Goal: Information Seeking & Learning: Understand process/instructions

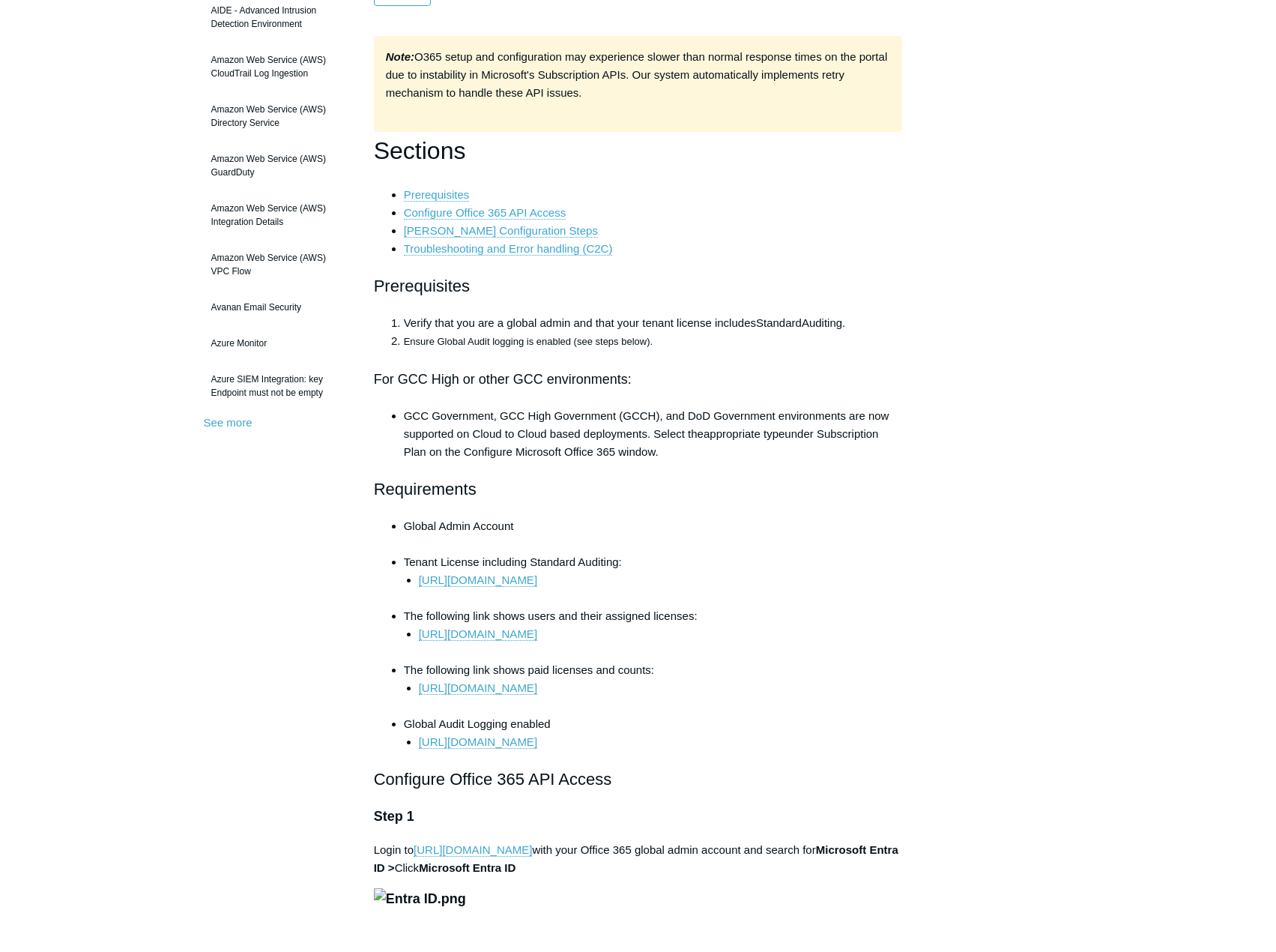
scroll to position [300, 0]
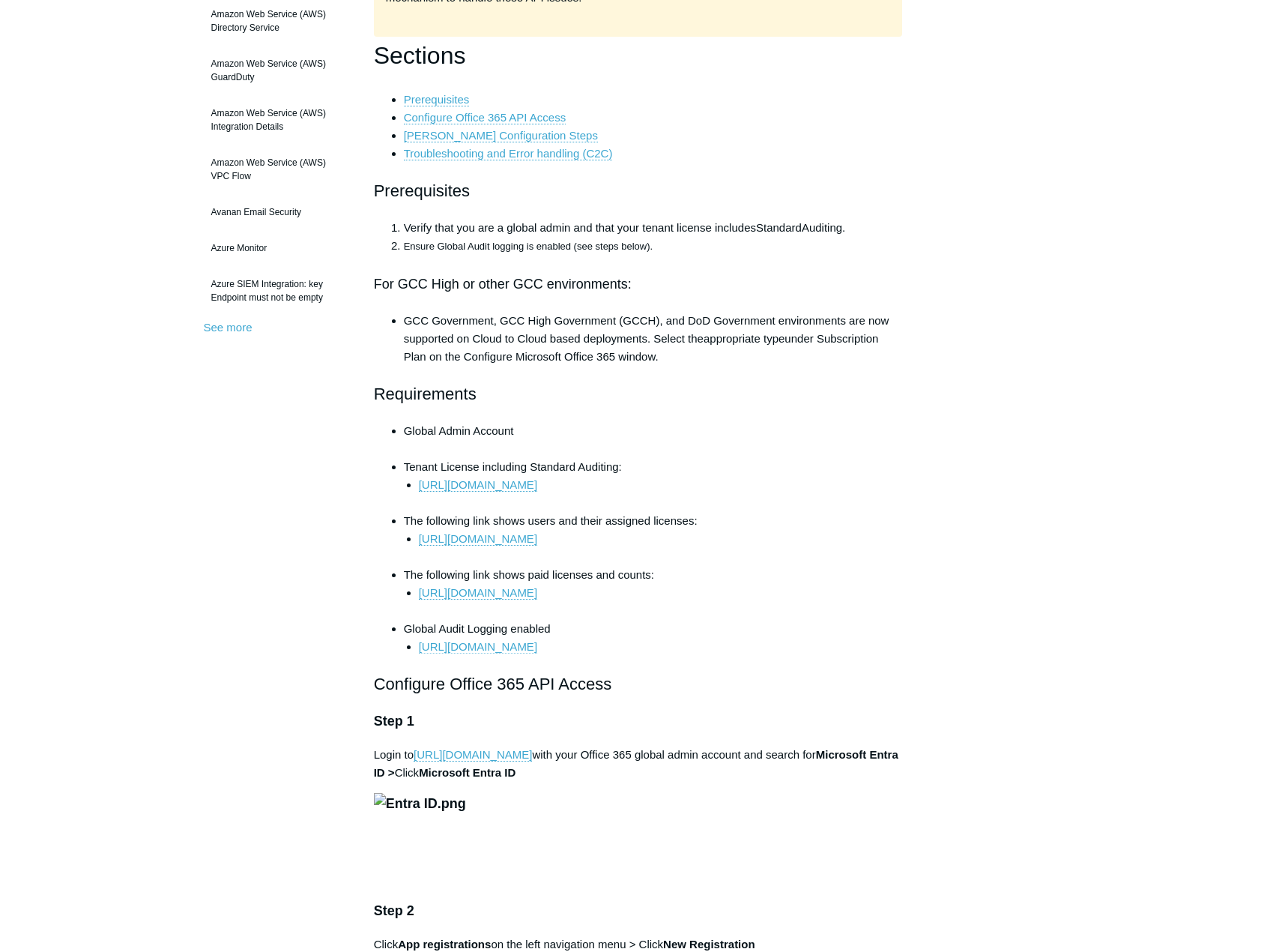
click at [459, 652] on link "https://docs.microsoft.com/en-us/microsoft-365/compliance/turn-audit-log-search…" at bounding box center [478, 647] width 118 height 14
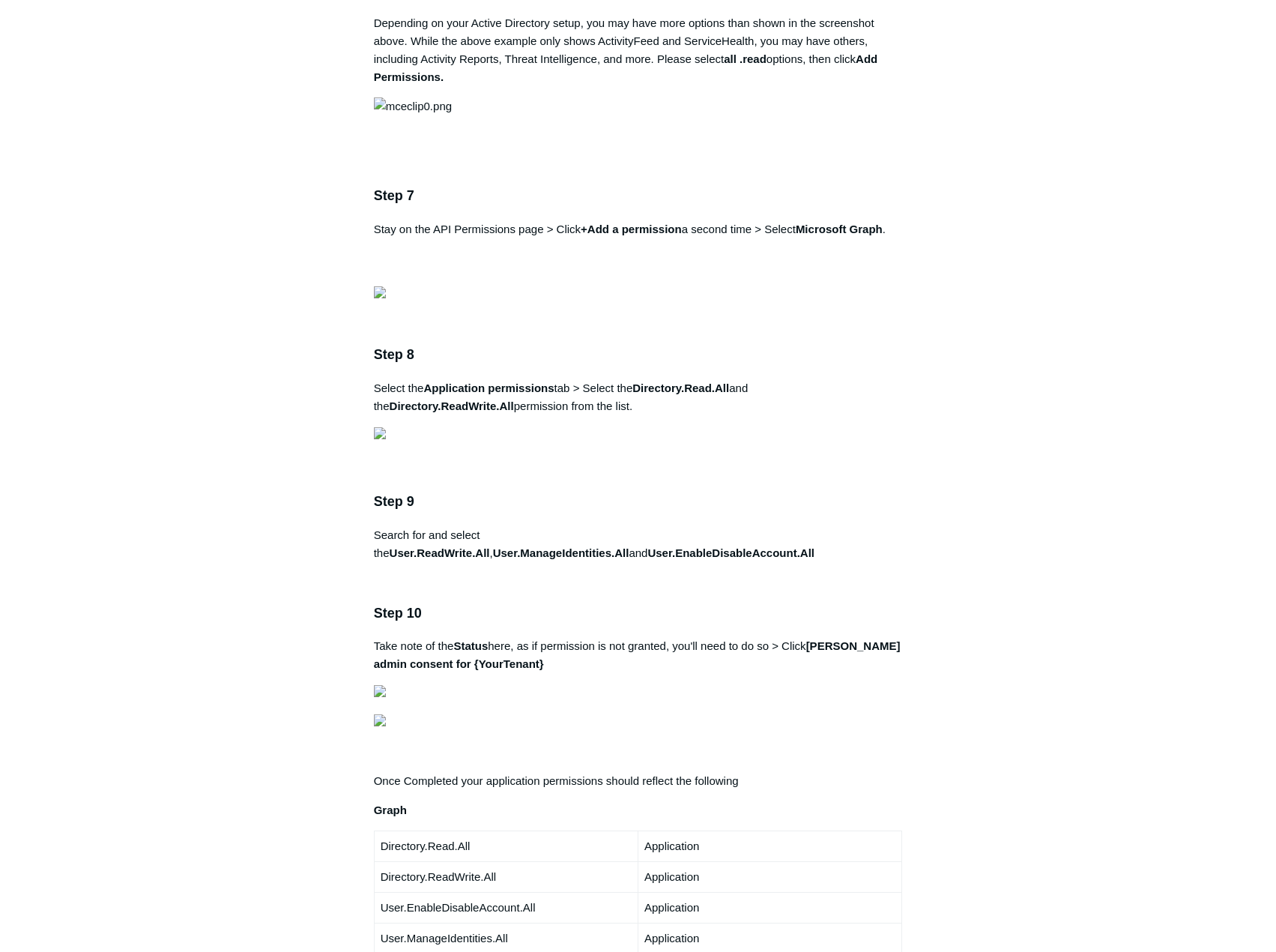
scroll to position [2090, 0]
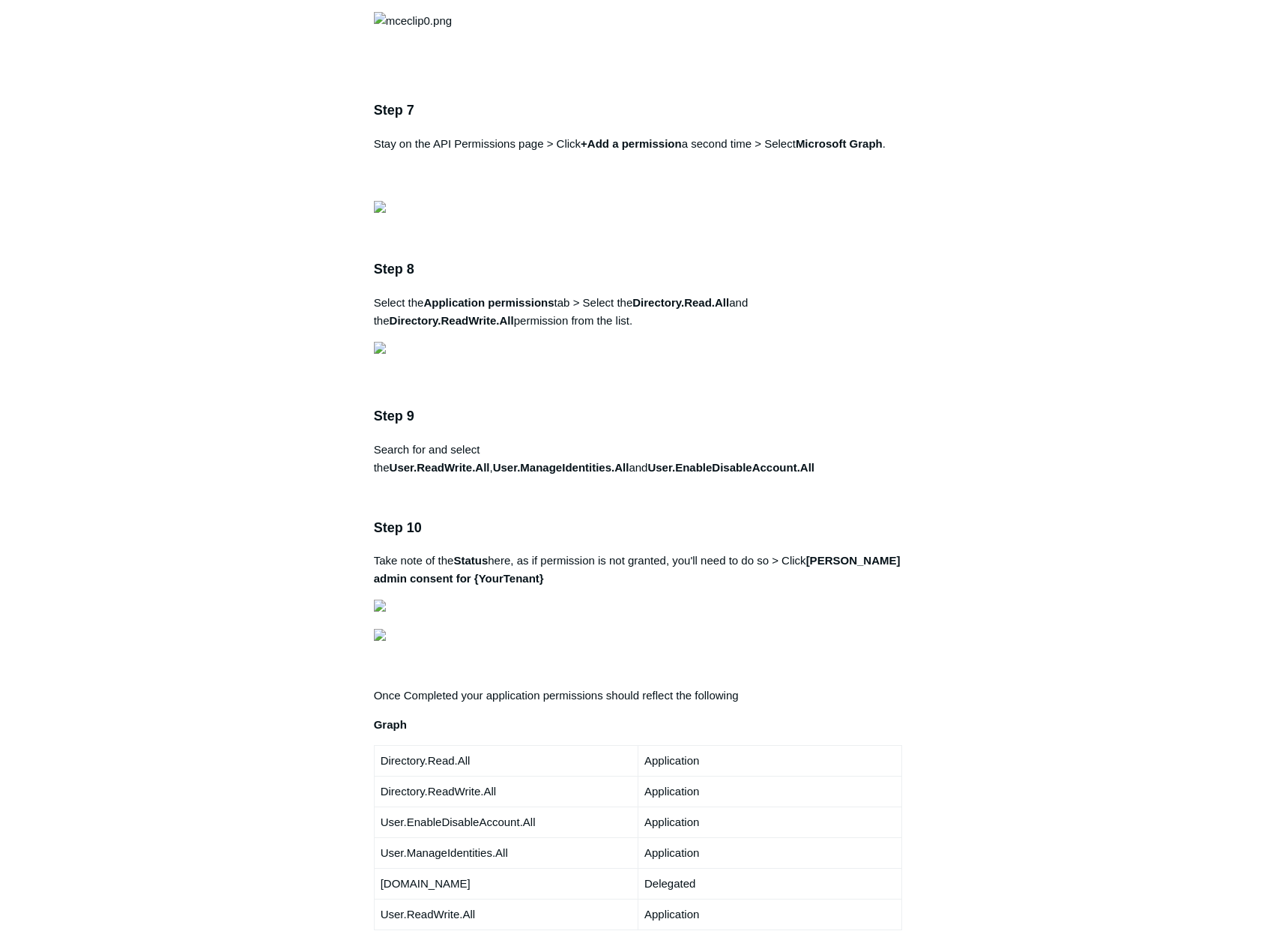
click at [994, 401] on div "Articles in this section 1Password SIEM Integration AIDE - Advanced Intrusion D…" at bounding box center [638, 652] width 870 height 5213
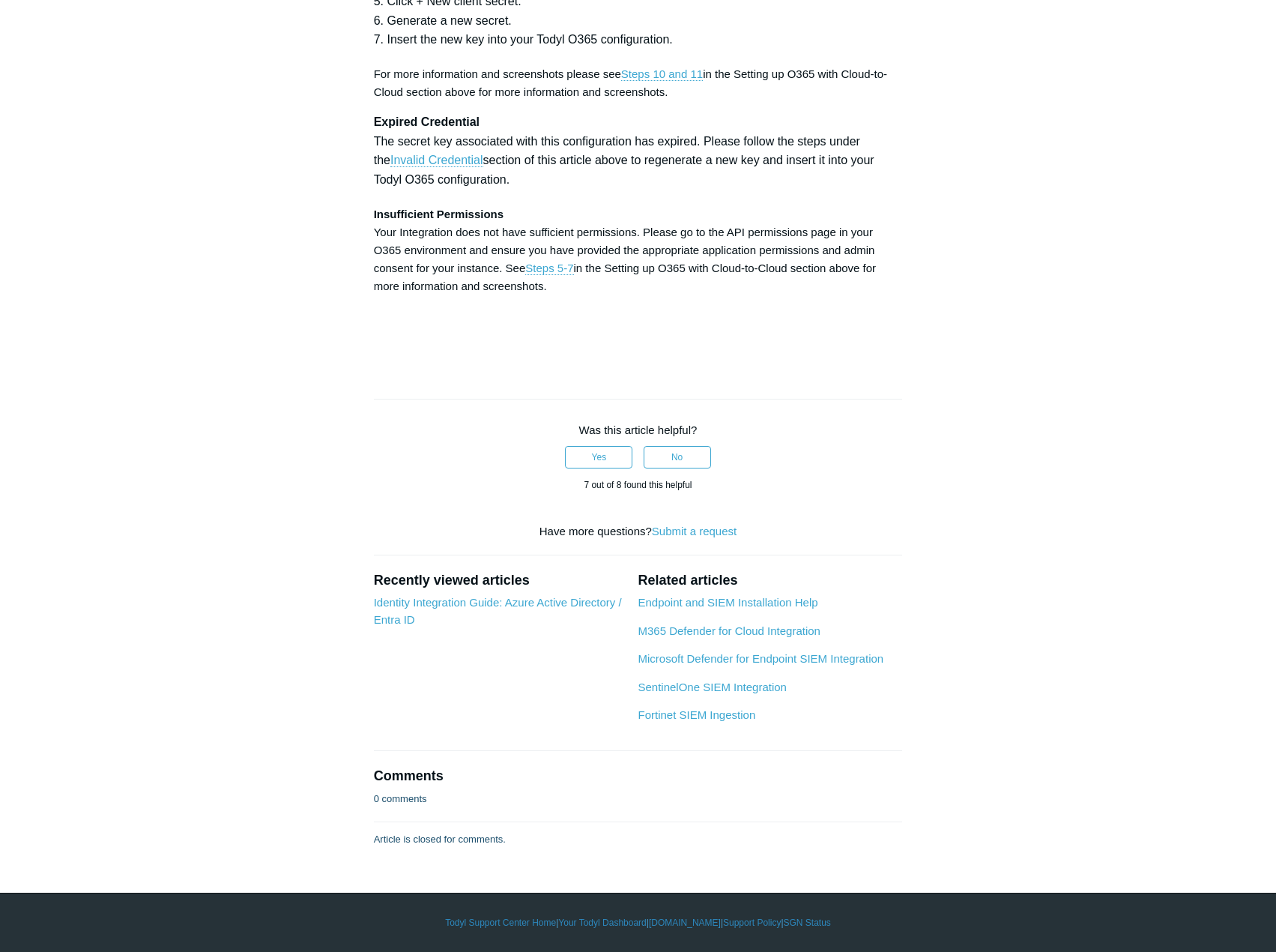
scroll to position [6288, 0]
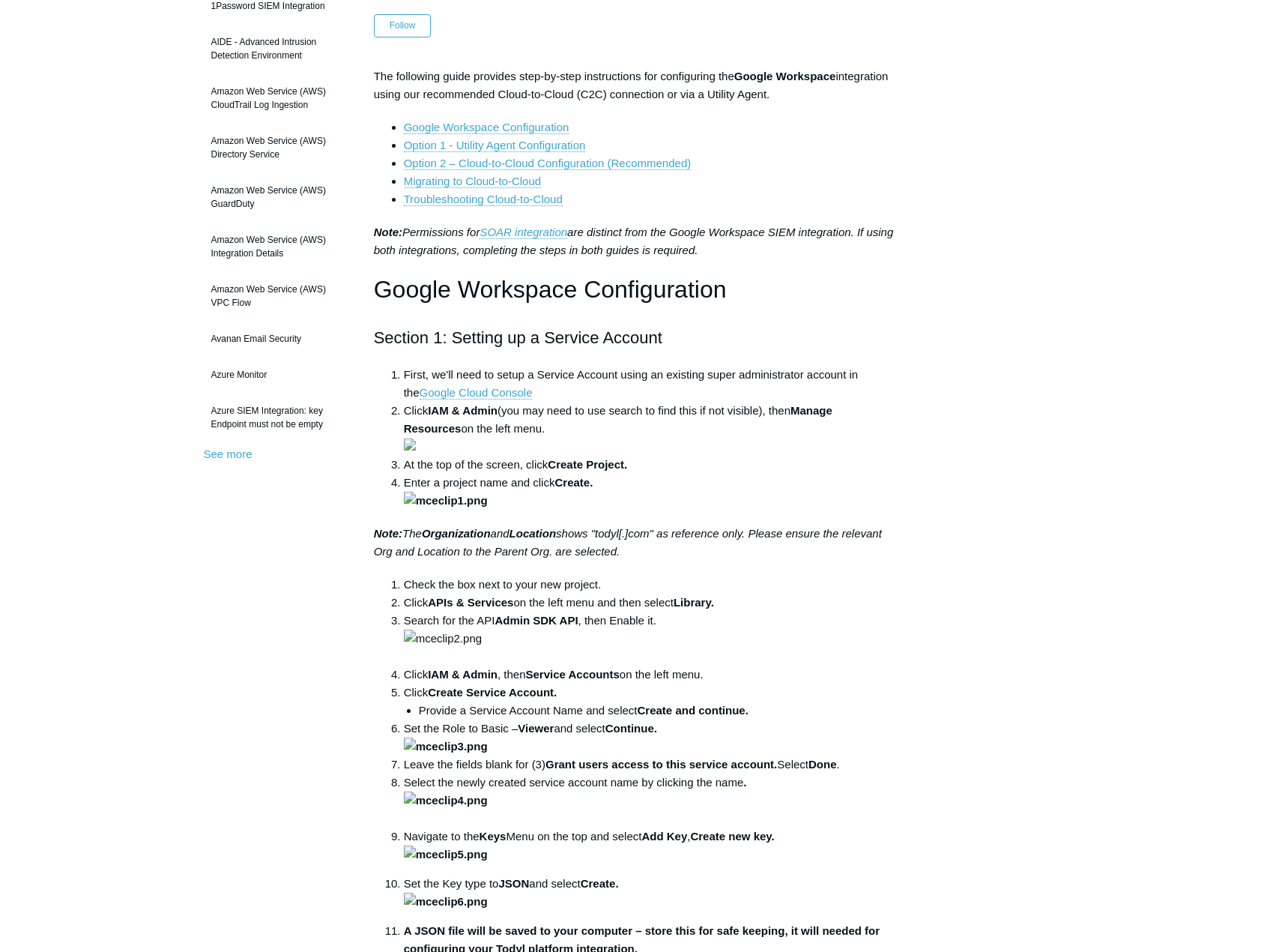
scroll to position [225, 0]
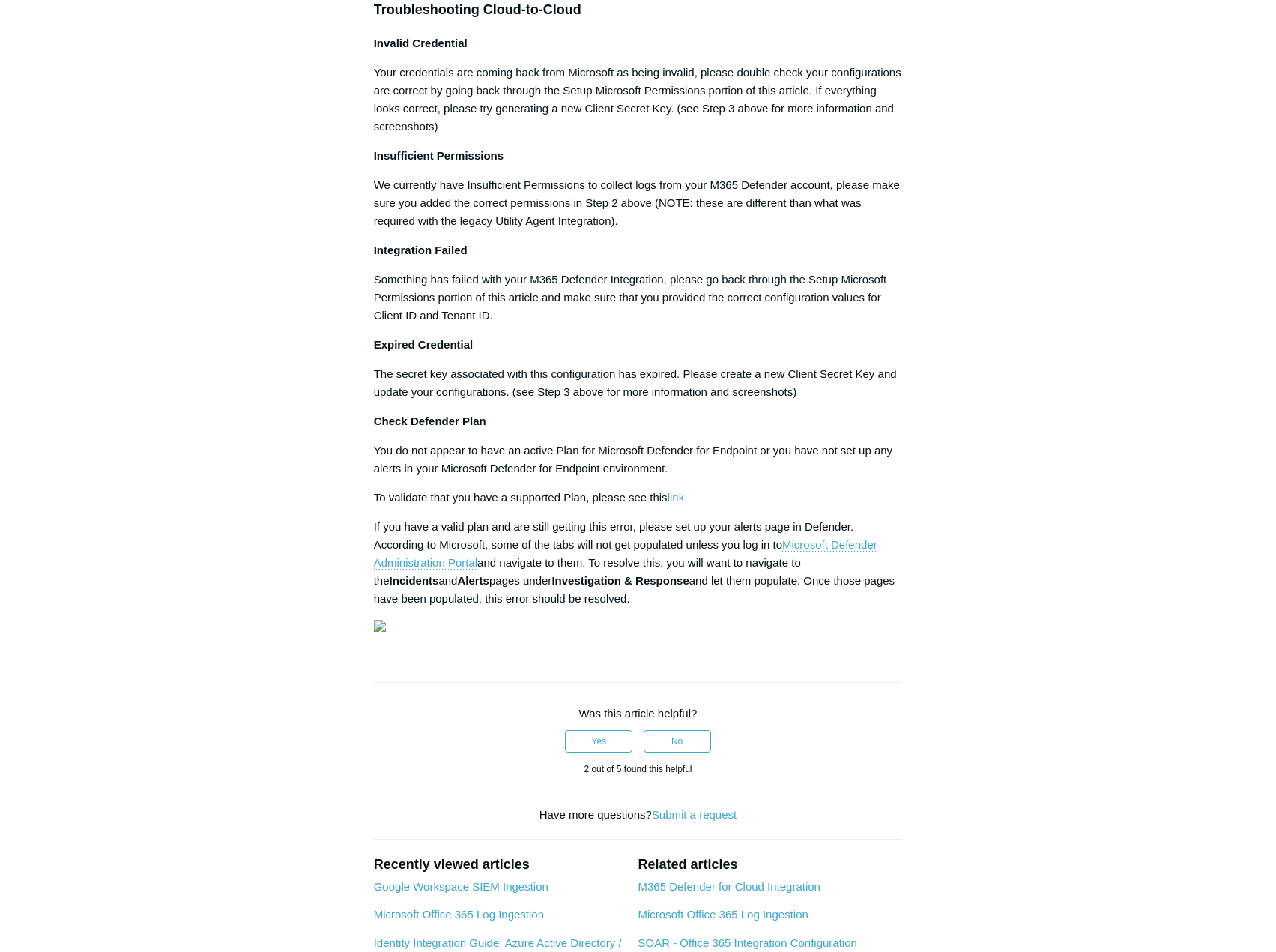
scroll to position [1574, 0]
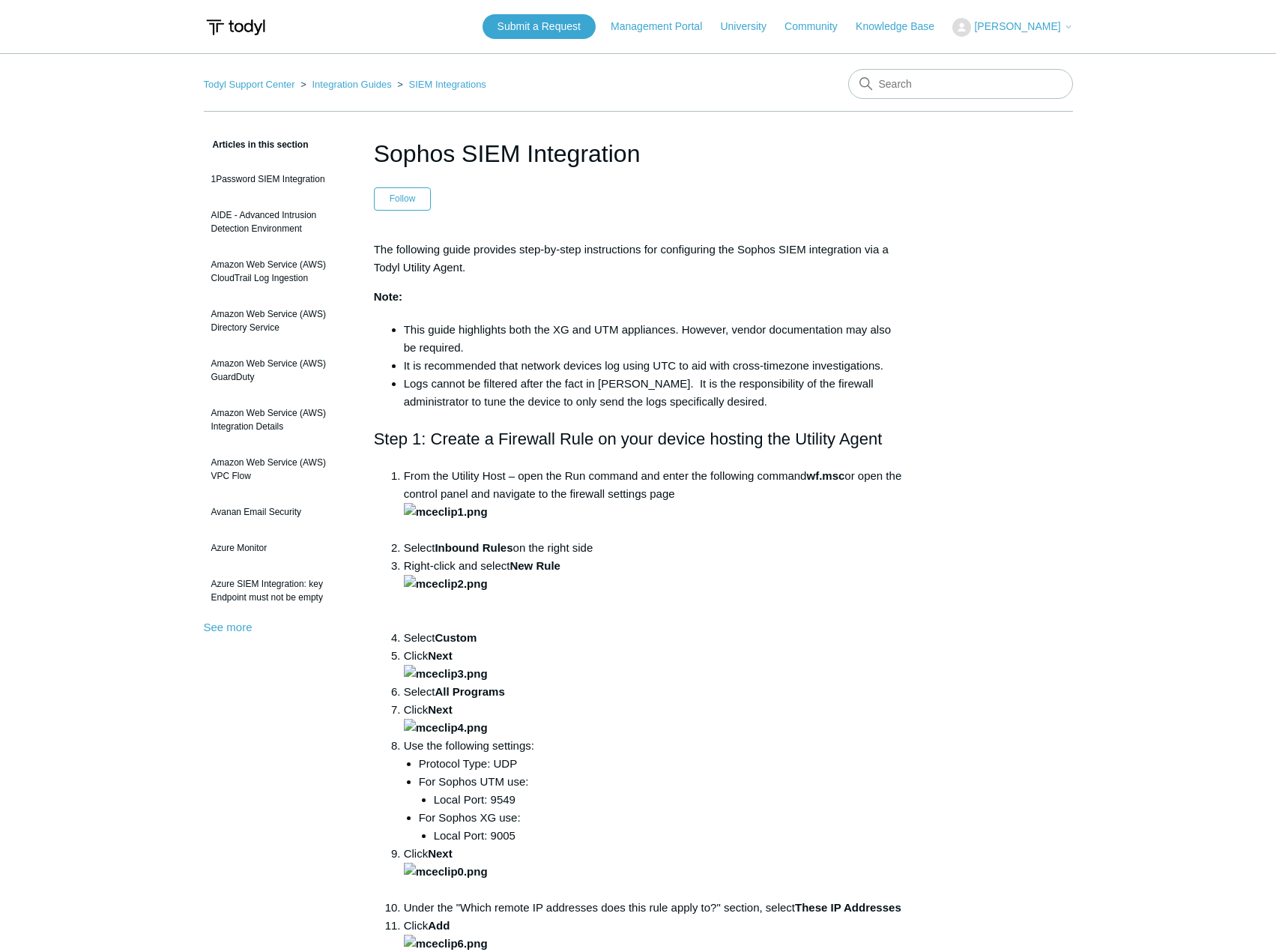
click at [597, 360] on li "It is recommended that network devices log using UTC to aid with cross-timezone…" at bounding box center [654, 365] width 499 height 18
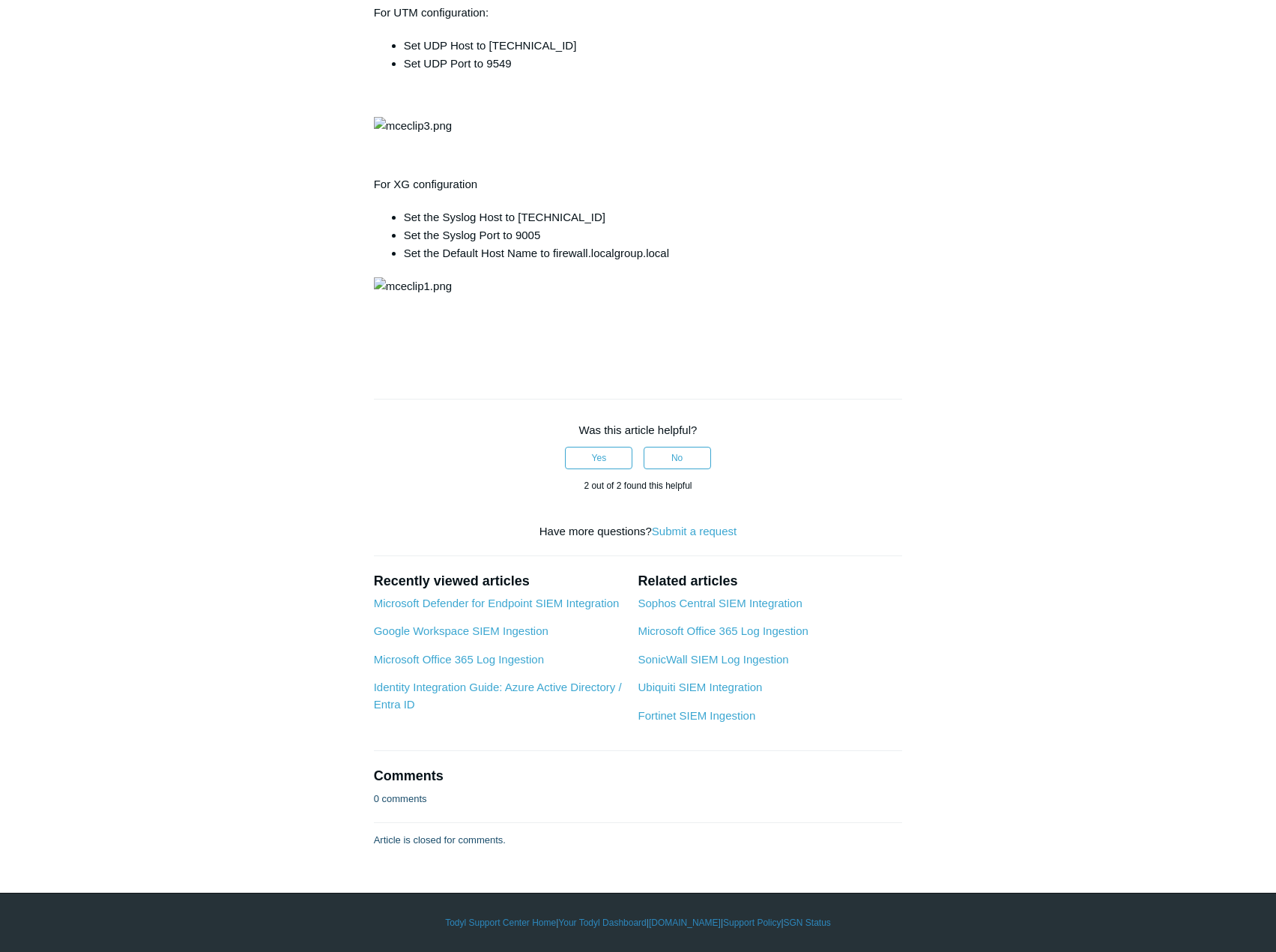
scroll to position [5172, 0]
